Goal: Transaction & Acquisition: Purchase product/service

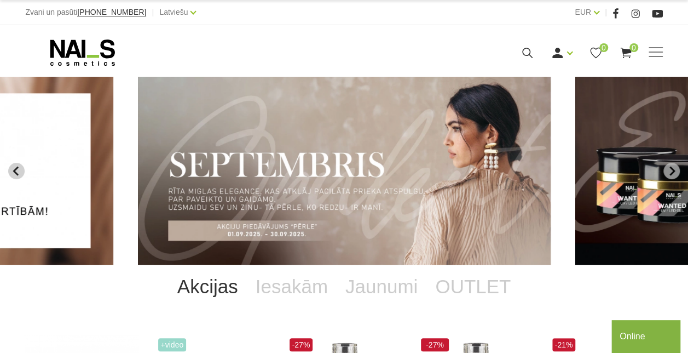
click at [14, 166] on icon "Previous slide" at bounding box center [16, 171] width 10 height 10
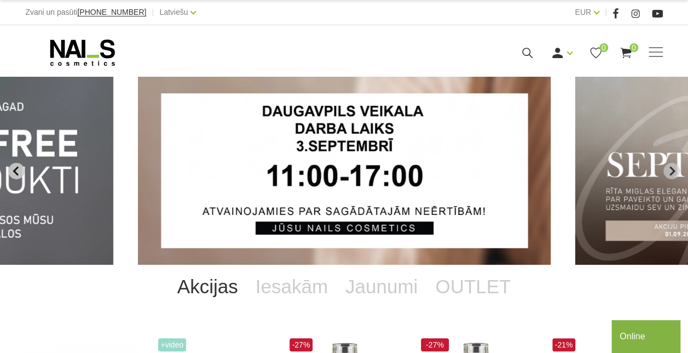
click at [14, 166] on icon "Previous slide" at bounding box center [16, 171] width 10 height 10
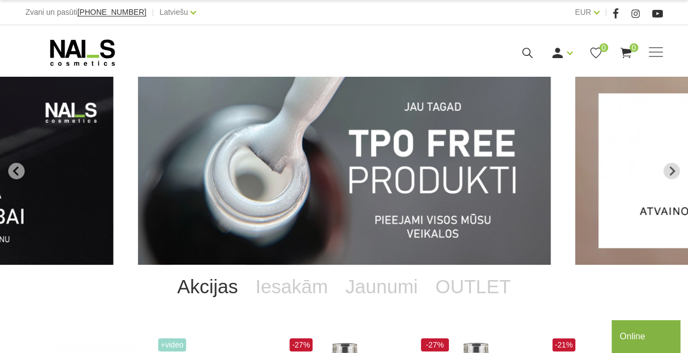
click at [306, 186] on img "1 of 12" at bounding box center [344, 171] width 413 height 188
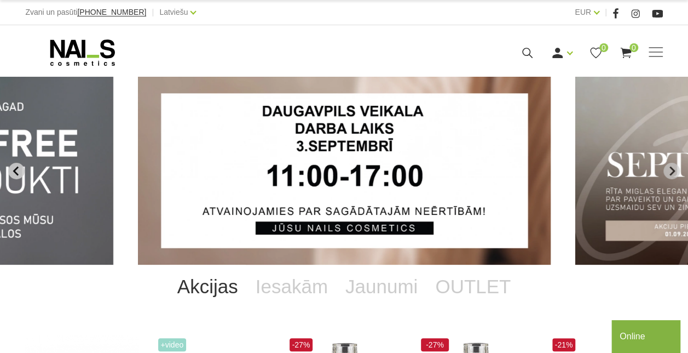
click at [16, 171] on icon "Previous slide" at bounding box center [16, 171] width 10 height 10
click at [16, 171] on icon "Go to last slide" at bounding box center [16, 171] width 10 height 10
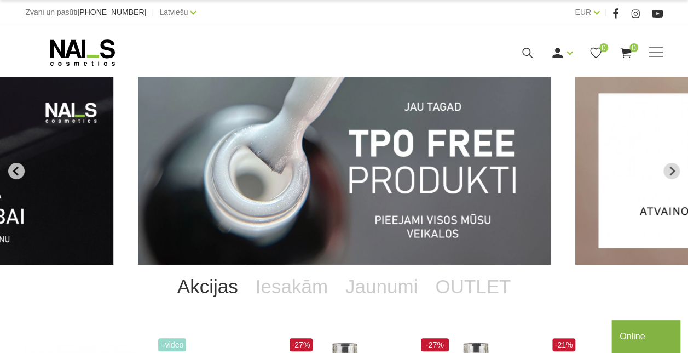
click at [16, 171] on icon "Go to last slide" at bounding box center [16, 171] width 10 height 10
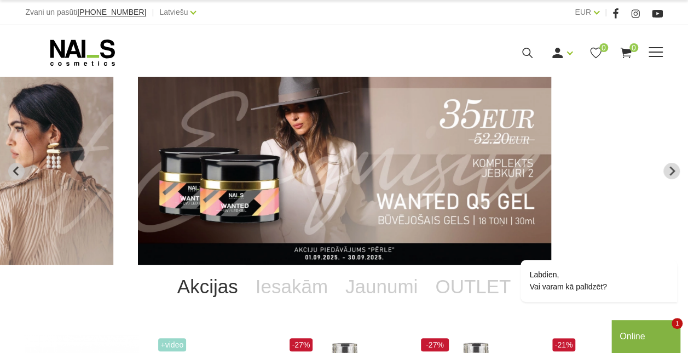
click at [655, 50] on span at bounding box center [656, 52] width 14 height 11
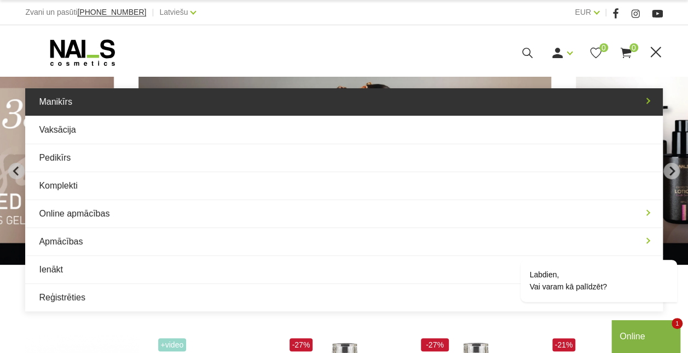
click at [288, 103] on link "Manikīrs" at bounding box center [343, 101] width 637 height 27
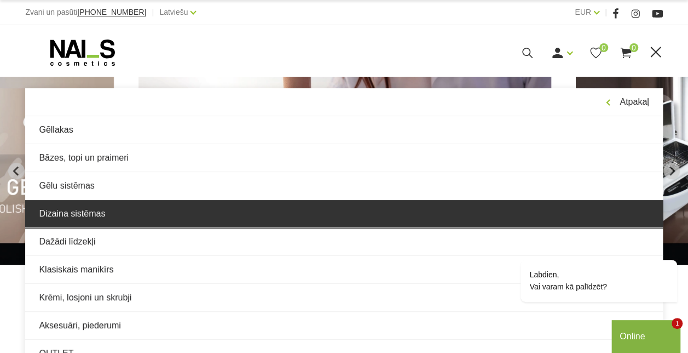
click at [227, 211] on link "Dizaina sistēmas" at bounding box center [343, 213] width 637 height 27
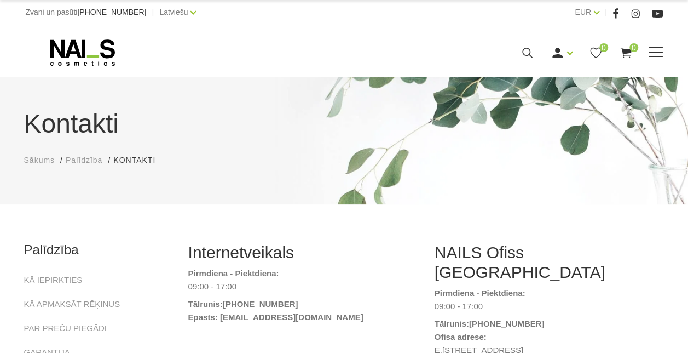
click at [654, 53] on span at bounding box center [656, 52] width 14 height 11
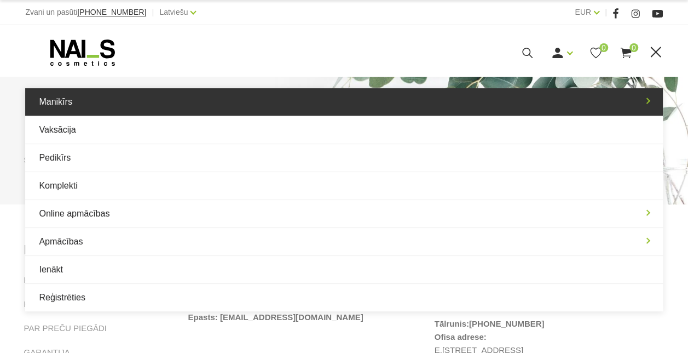
click at [470, 109] on link "Manikīrs" at bounding box center [343, 101] width 637 height 27
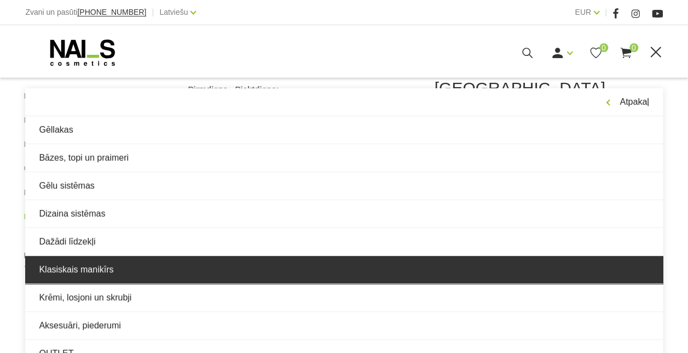
scroll to position [195, 0]
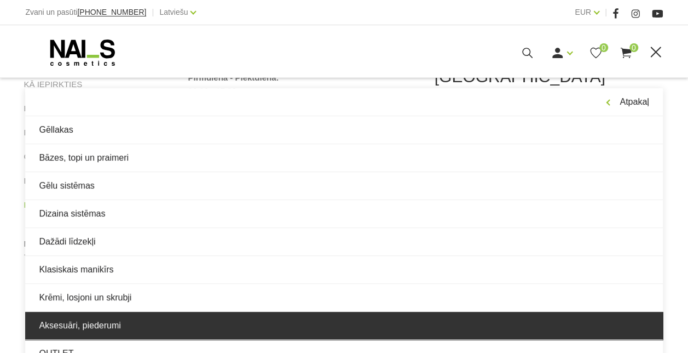
click at [302, 328] on link "Aksesuāri, piederumi" at bounding box center [343, 325] width 637 height 27
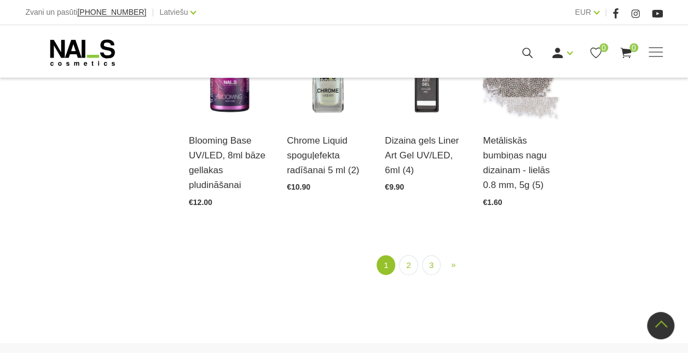
scroll to position [1229, 0]
click at [411, 255] on link "2" at bounding box center [408, 265] width 19 height 20
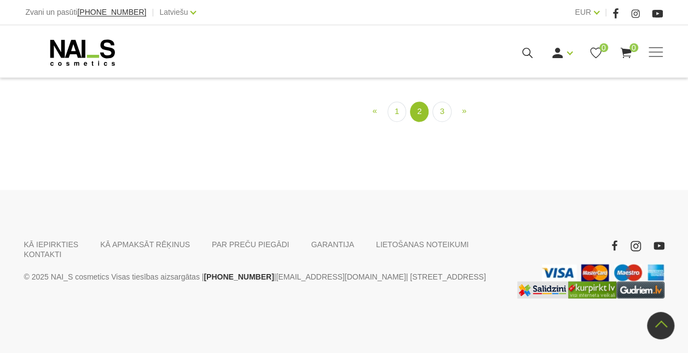
scroll to position [1155, 0]
click at [445, 122] on link "3" at bounding box center [442, 111] width 19 height 20
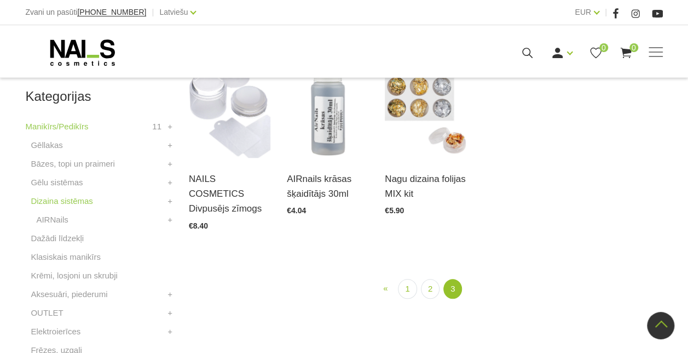
scroll to position [299, 0]
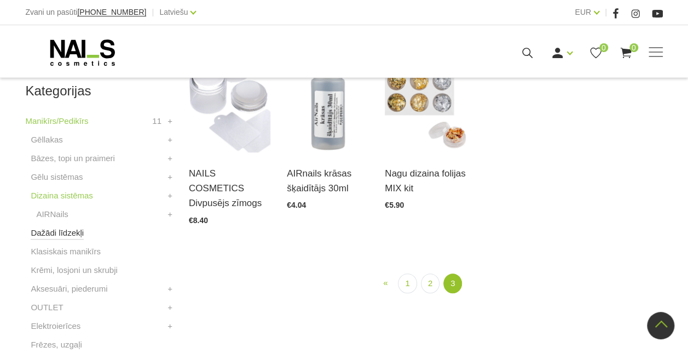
click at [61, 228] on link "Dažādi līdzekļi" at bounding box center [57, 232] width 53 height 13
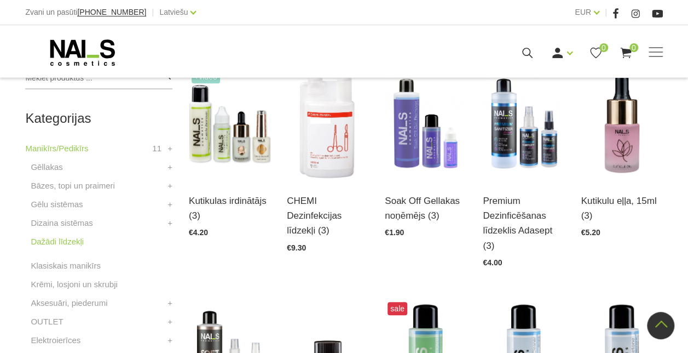
scroll to position [279, 0]
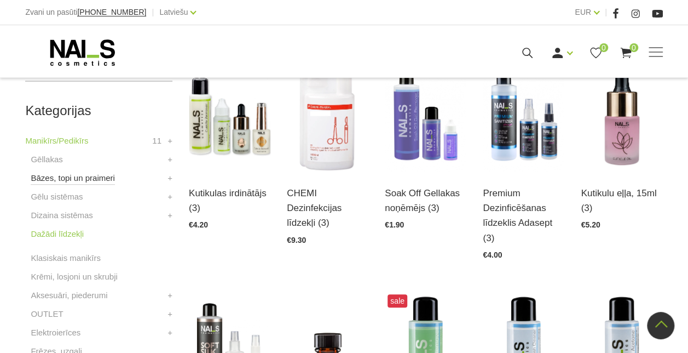
drag, startPoint x: 285, startPoint y: 237, endPoint x: 74, endPoint y: 177, distance: 218.4
click at [74, 177] on link "Bāzes, topi un praimeri" at bounding box center [73, 177] width 84 height 13
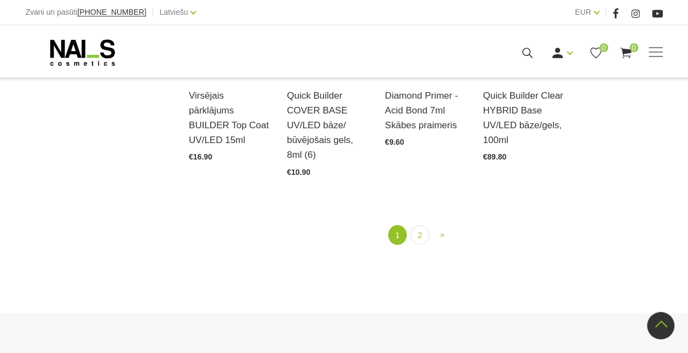
scroll to position [1261, 0]
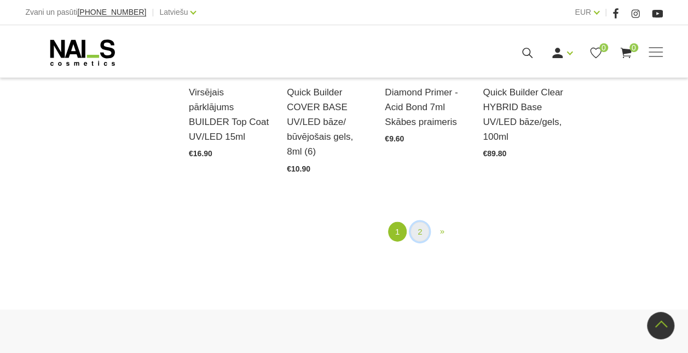
click at [417, 228] on link "2" at bounding box center [420, 232] width 19 height 20
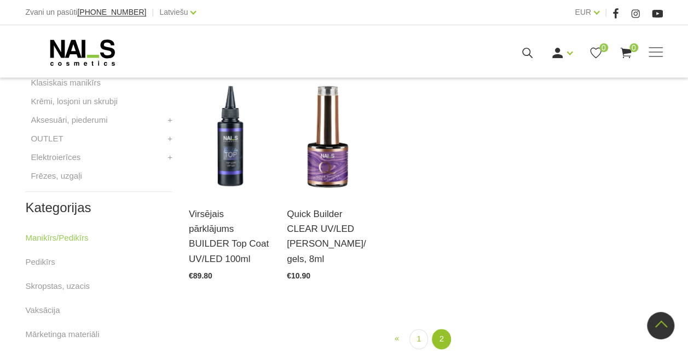
scroll to position [506, 0]
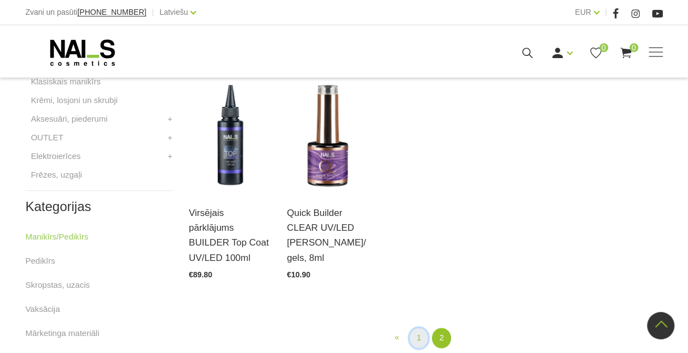
click at [422, 327] on link "1" at bounding box center [419, 337] width 19 height 20
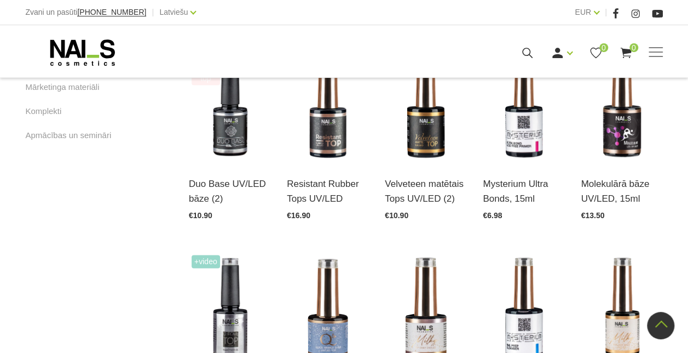
scroll to position [752, 0]
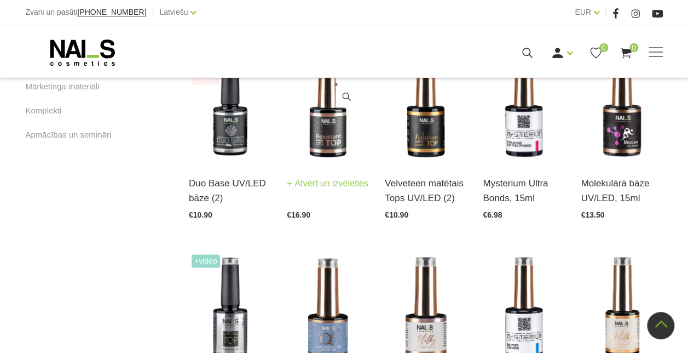
click at [325, 132] on img at bounding box center [328, 106] width 82 height 112
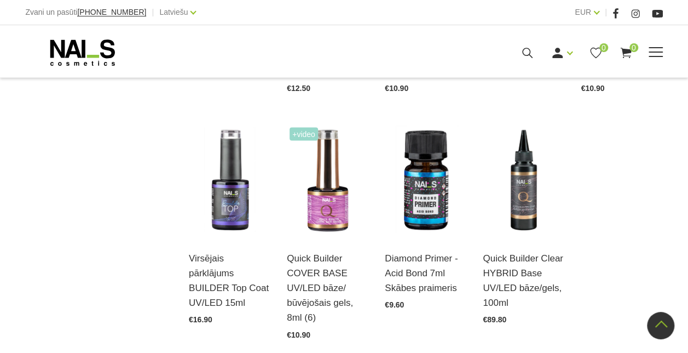
scroll to position [1095, 0]
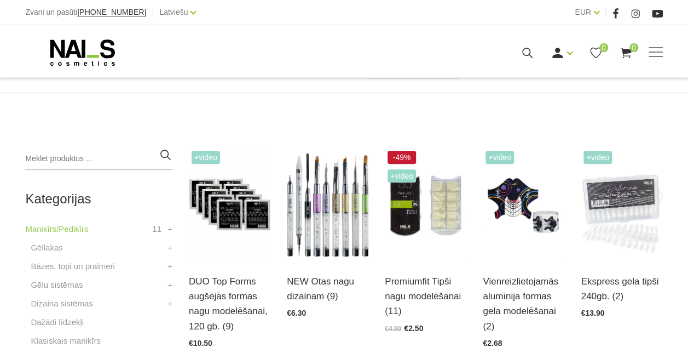
scroll to position [194, 0]
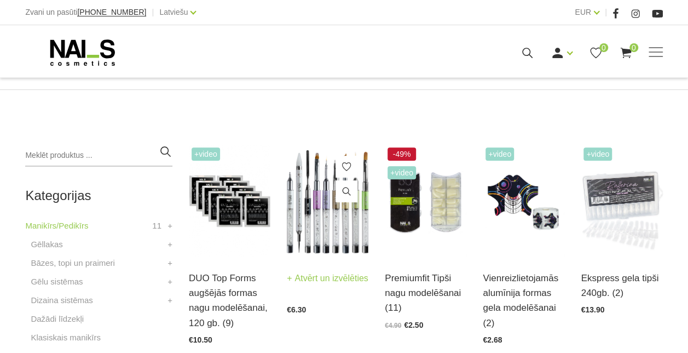
click at [323, 217] on img at bounding box center [328, 201] width 82 height 112
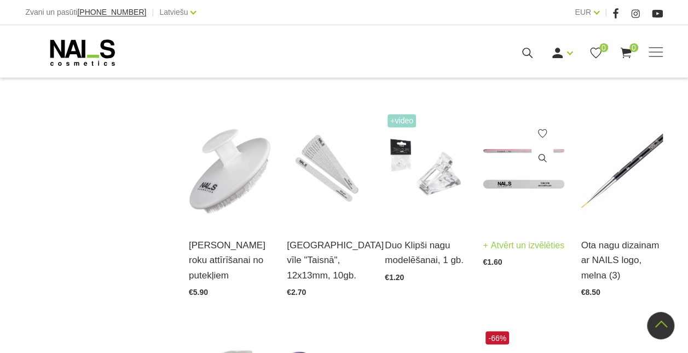
scroll to position [906, 0]
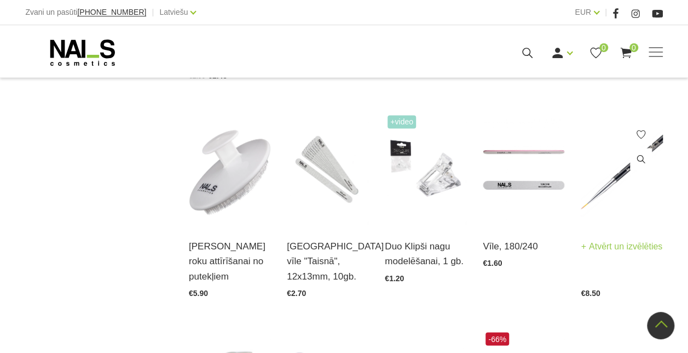
click at [616, 174] on img at bounding box center [622, 168] width 82 height 112
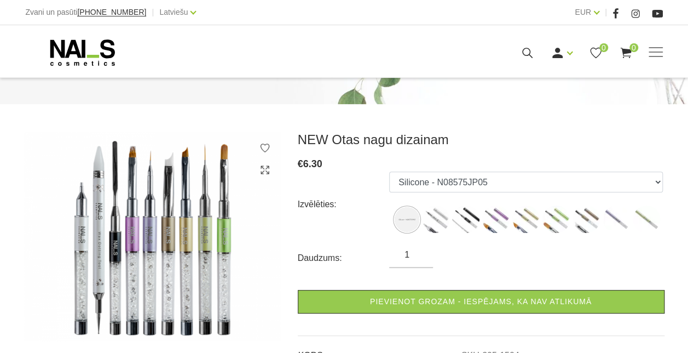
scroll to position [101, 0]
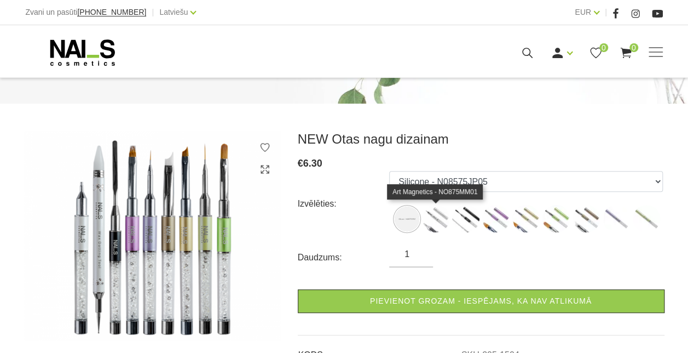
click at [441, 229] on img at bounding box center [435, 218] width 27 height 27
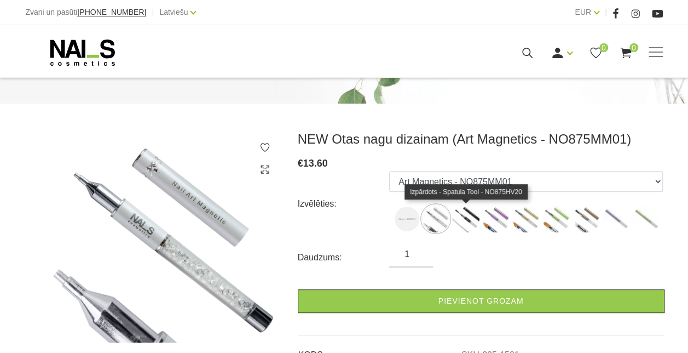
click at [478, 222] on img at bounding box center [465, 218] width 27 height 27
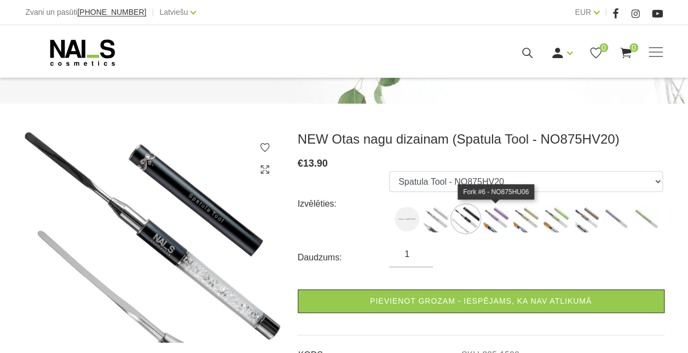
click at [494, 221] on img at bounding box center [495, 218] width 27 height 27
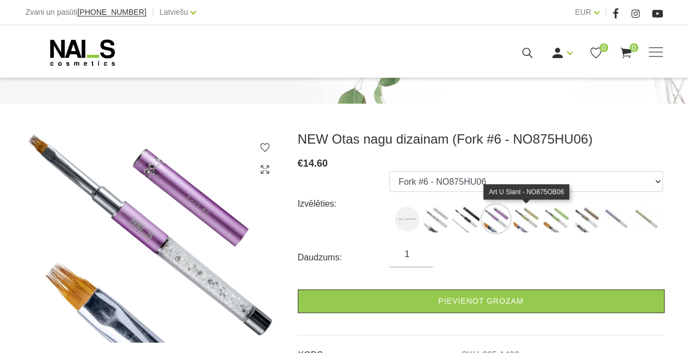
click at [531, 226] on img at bounding box center [525, 218] width 27 height 27
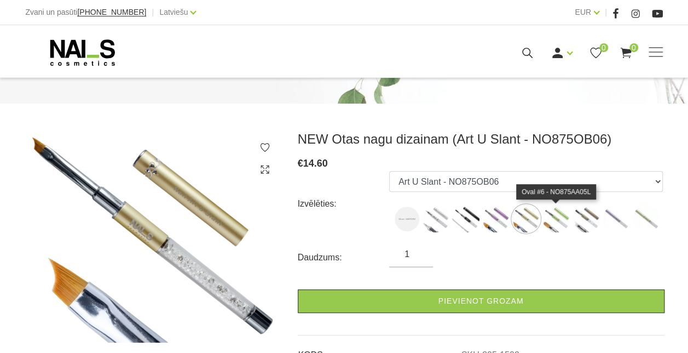
click at [565, 222] on img at bounding box center [556, 218] width 27 height 27
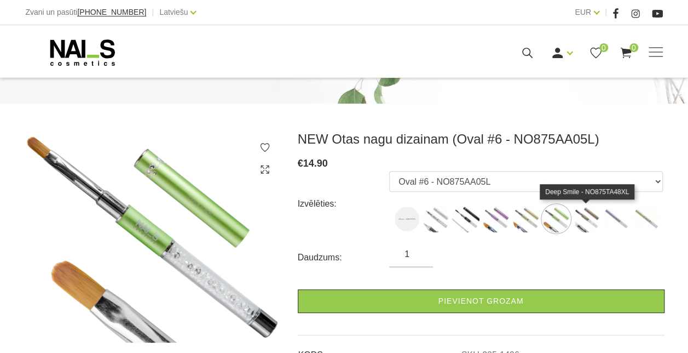
click at [597, 216] on img at bounding box center [586, 218] width 27 height 27
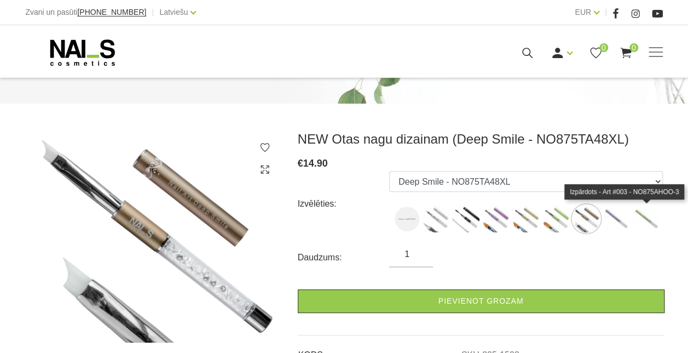
click at [633, 217] on img at bounding box center [646, 218] width 27 height 27
select select "1498"
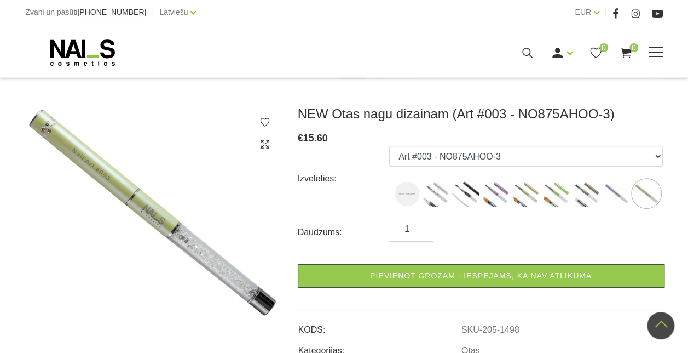
scroll to position [94, 0]
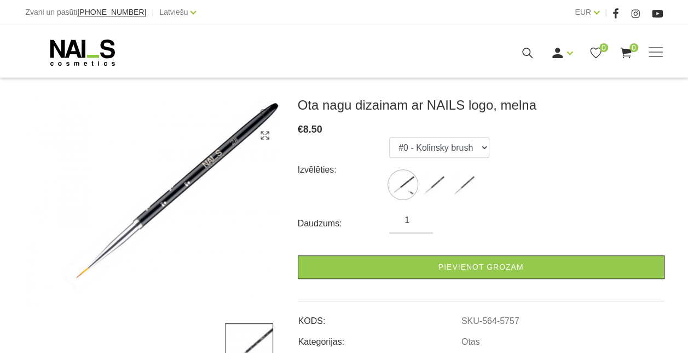
scroll to position [135, 0]
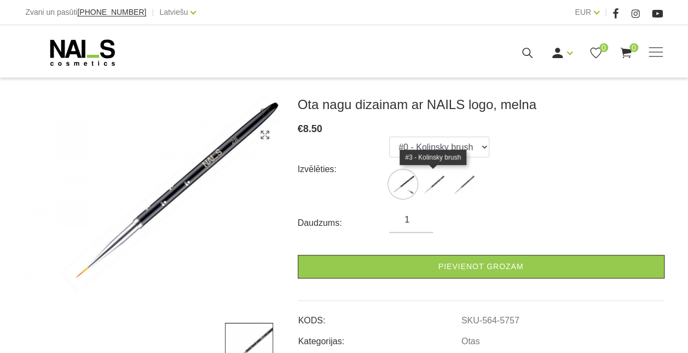
click at [436, 181] on img at bounding box center [432, 183] width 27 height 27
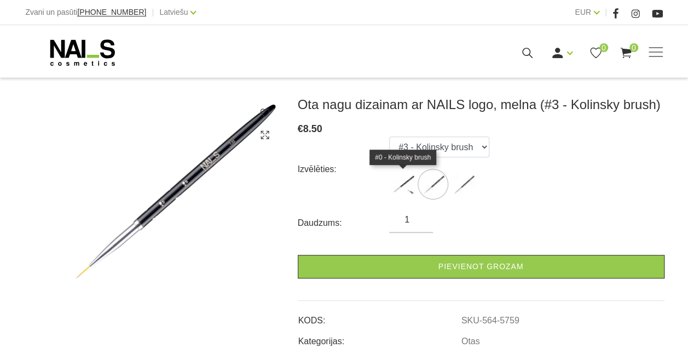
click at [404, 184] on img at bounding box center [402, 183] width 27 height 27
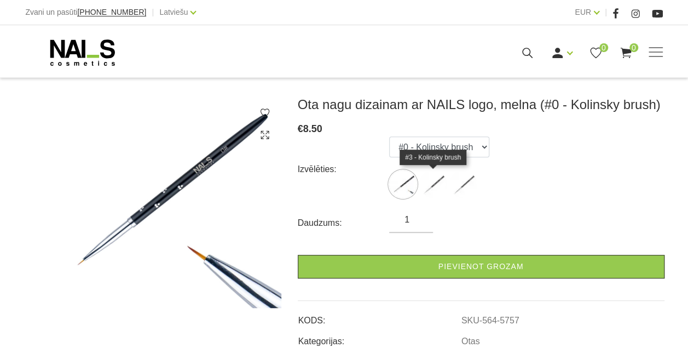
click at [443, 191] on img at bounding box center [432, 183] width 27 height 27
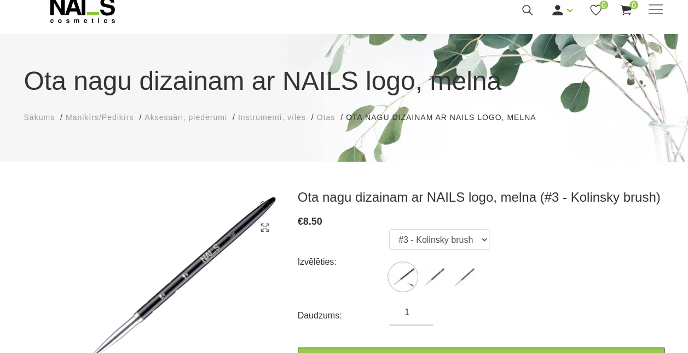
scroll to position [44, 0]
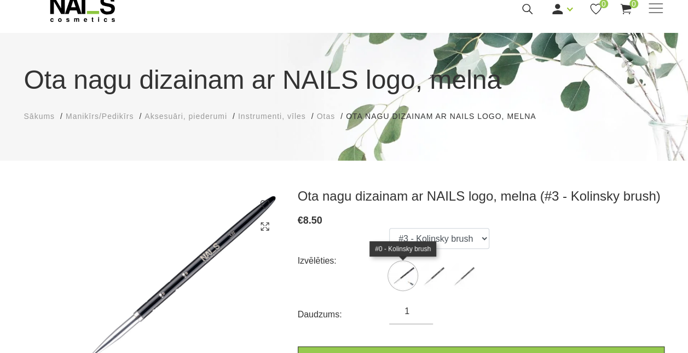
click at [410, 269] on img at bounding box center [402, 275] width 27 height 27
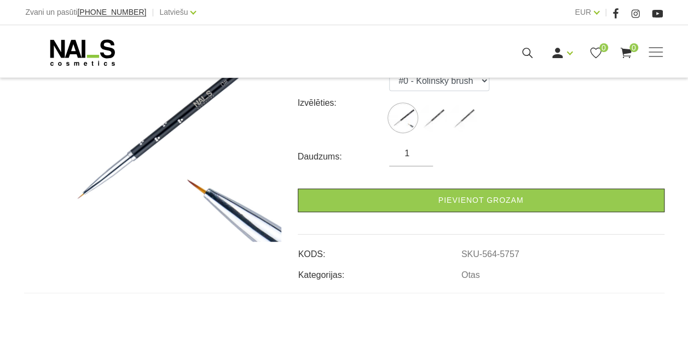
scroll to position [201, 0]
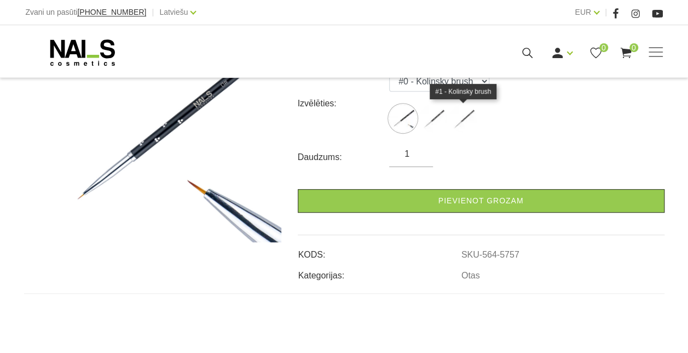
click at [465, 119] on img at bounding box center [462, 118] width 27 height 27
select select "5773"
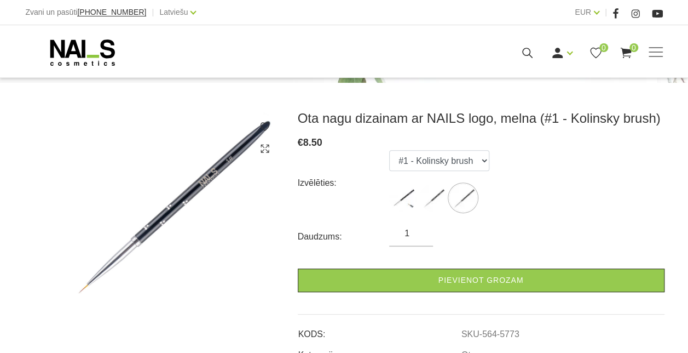
scroll to position [149, 0]
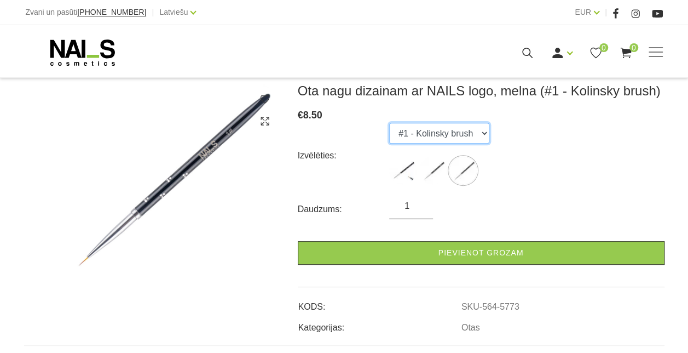
click at [483, 132] on select "#0 - Kolinsky brush #3 - Kolinsky brush #1 - Kolinsky brush" at bounding box center [439, 133] width 100 height 21
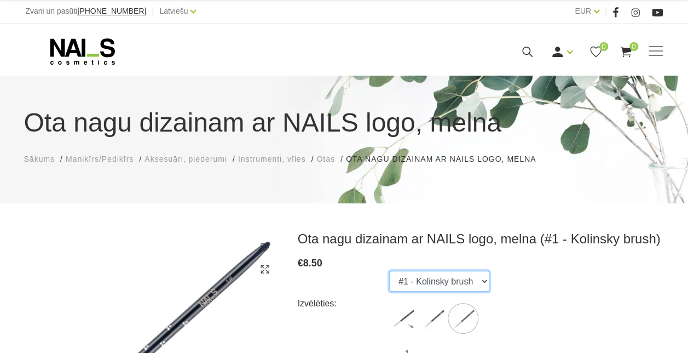
scroll to position [0, 0]
